Goal: Navigation & Orientation: Find specific page/section

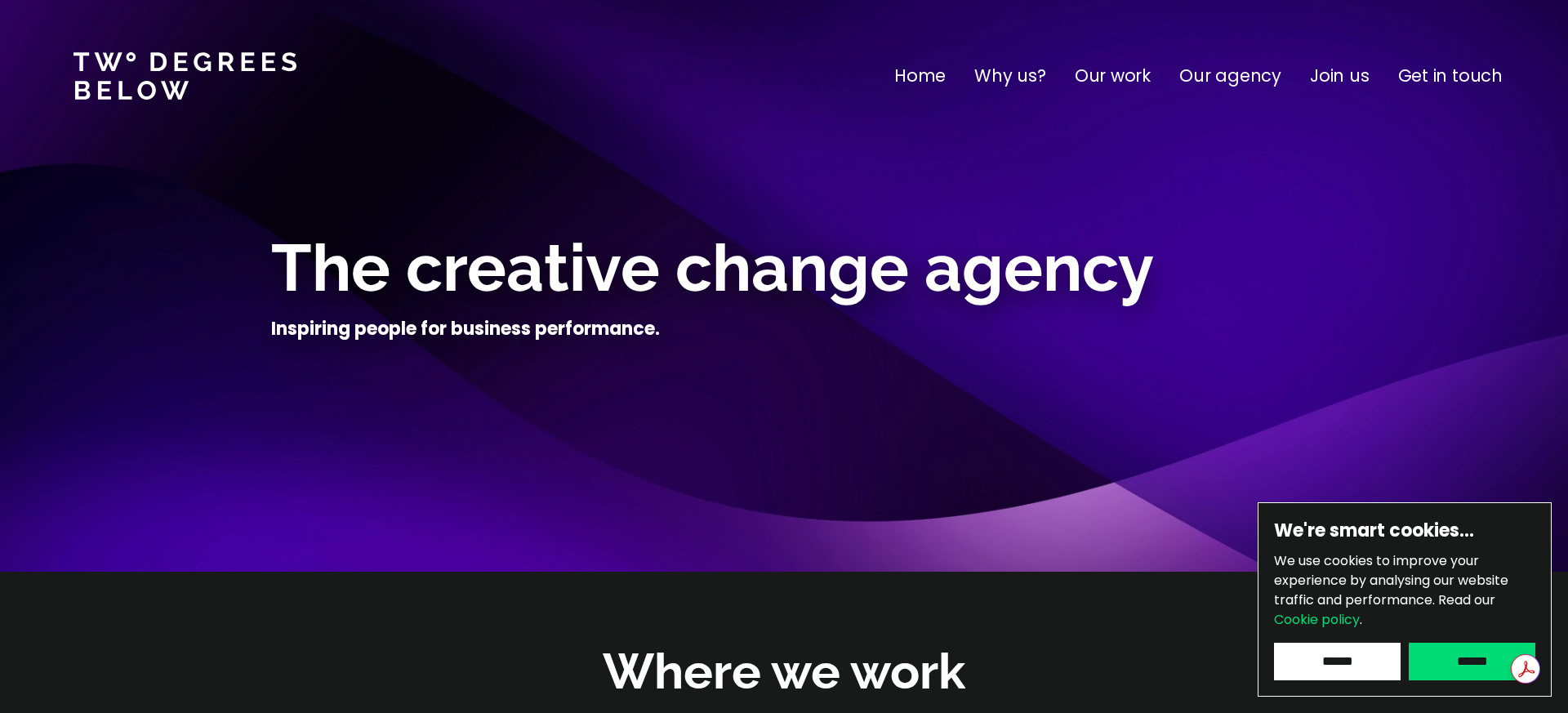
click at [1121, 72] on p "Our work" at bounding box center [1113, 75] width 76 height 26
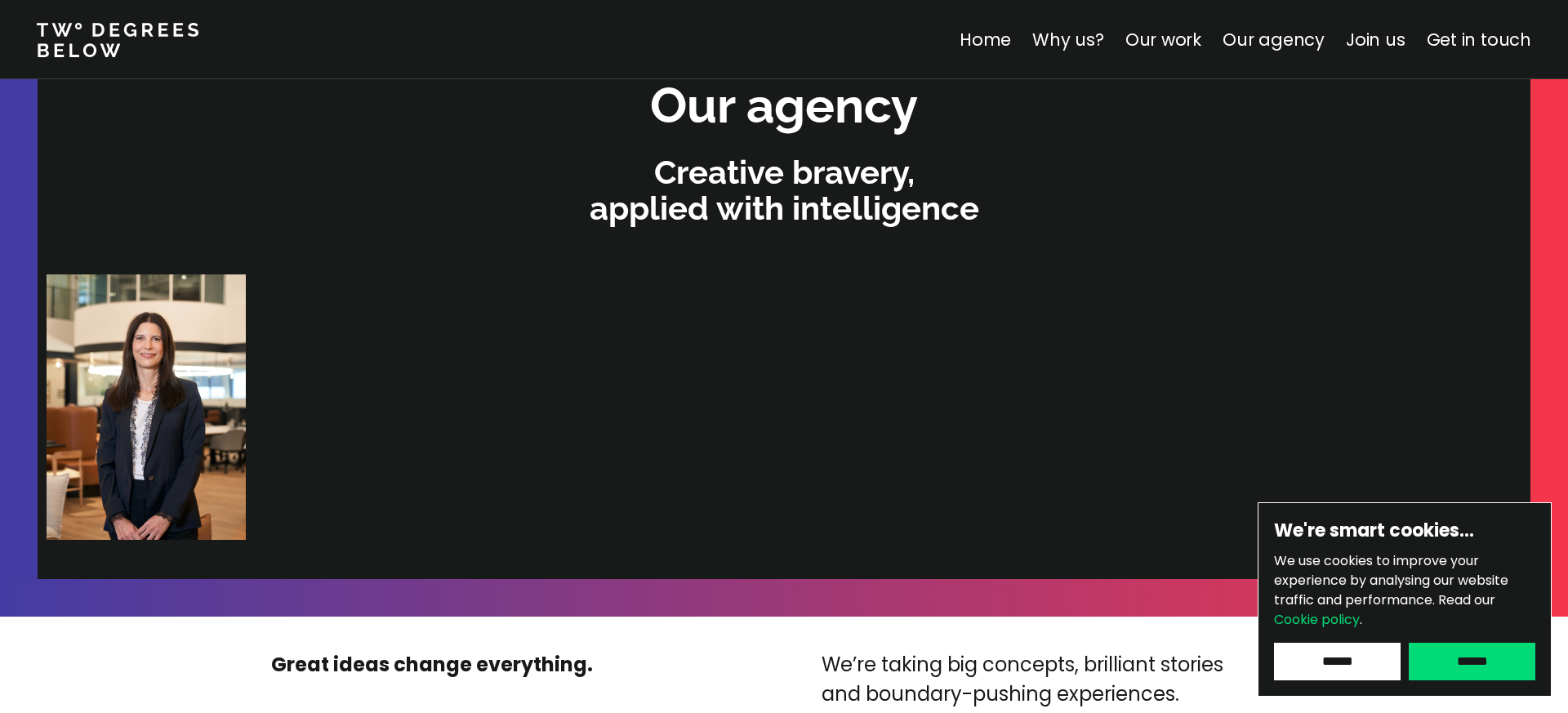
scroll to position [3440, 0]
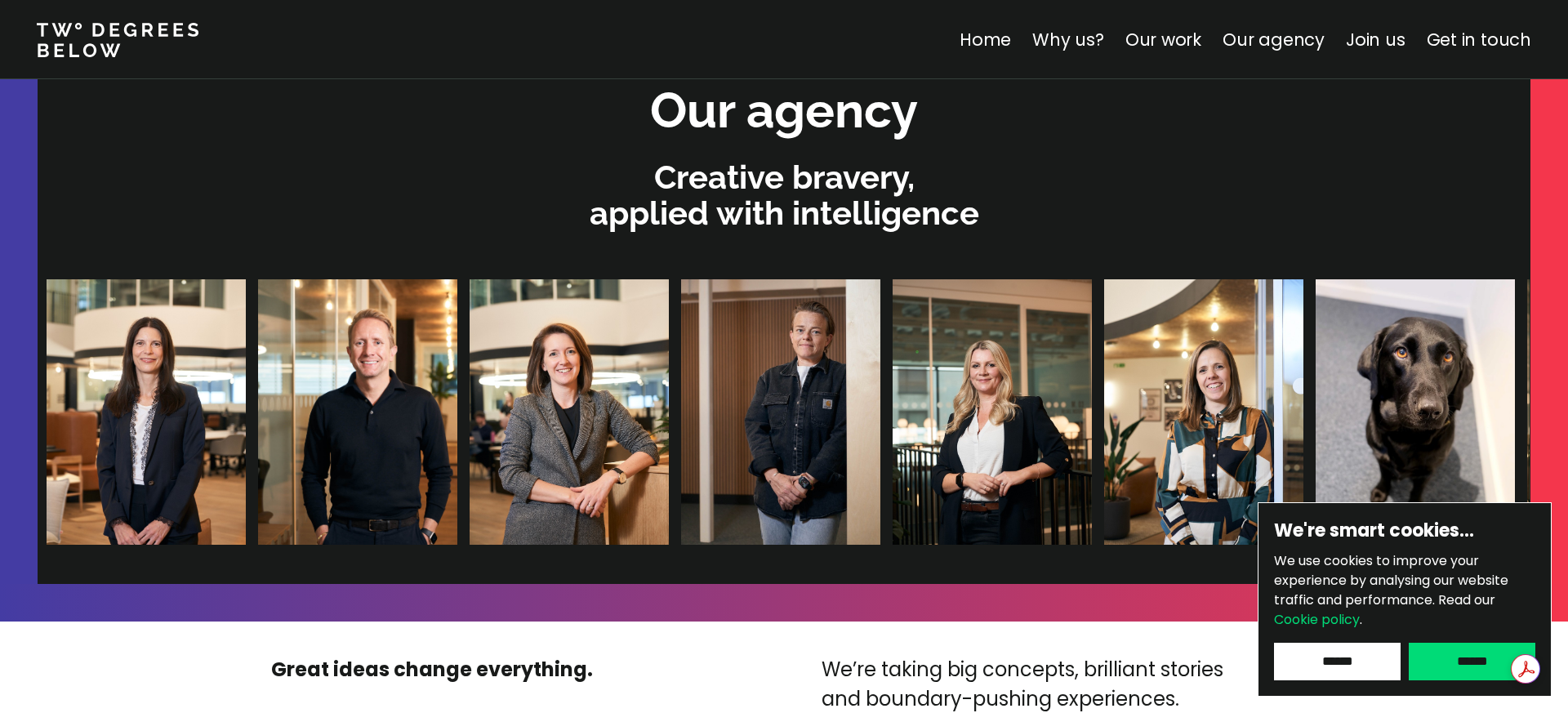
click at [1443, 659] on input "******" at bounding box center [1471, 662] width 126 height 37
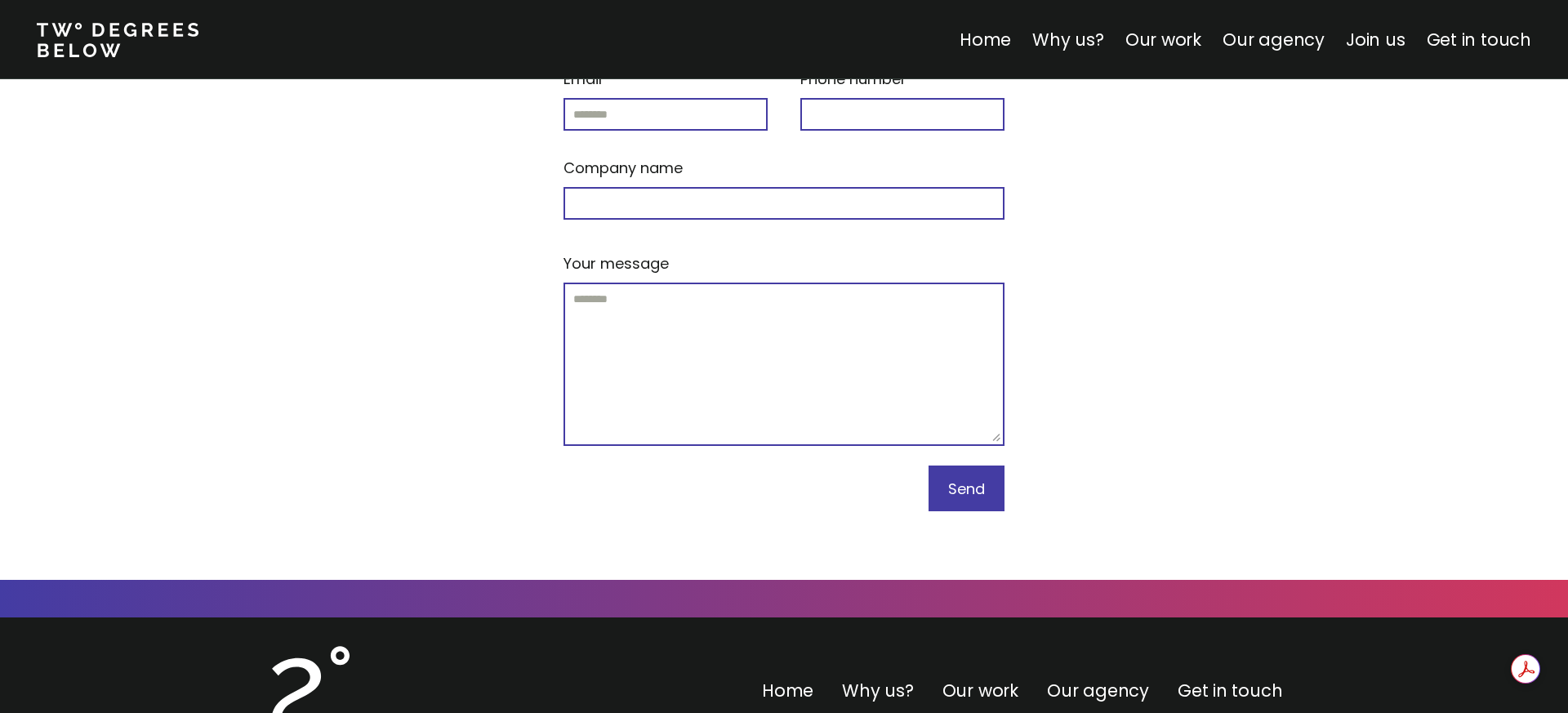
scroll to position [6966, 0]
